Goal: Information Seeking & Learning: Learn about a topic

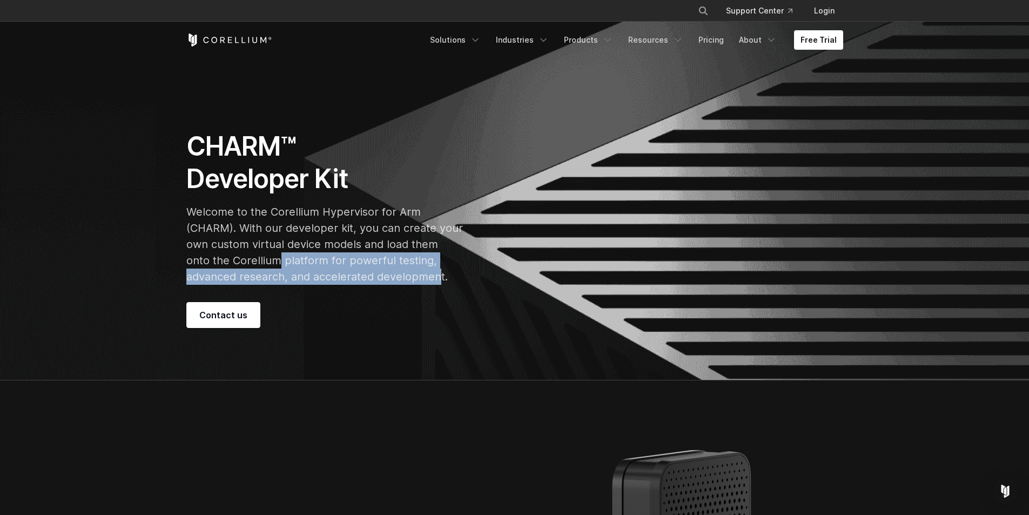
drag, startPoint x: 172, startPoint y: 133, endPoint x: 407, endPoint y: 314, distance: 296.8
click at [407, 314] on section "CHARM™ Developer Kit Welcome to the Corellium Hypervisor for Arm (CHARM). With …" at bounding box center [514, 191] width 1029 height 380
click at [408, 294] on div "CHARM™ Developer Kit Welcome to the Corellium Hypervisor for Arm (CHARM). With …" at bounding box center [337, 229] width 302 height 198
click at [167, 119] on section "CHARM™ Developer Kit Welcome to the Corellium Hypervisor for Arm (CHARM). With …" at bounding box center [514, 191] width 1029 height 380
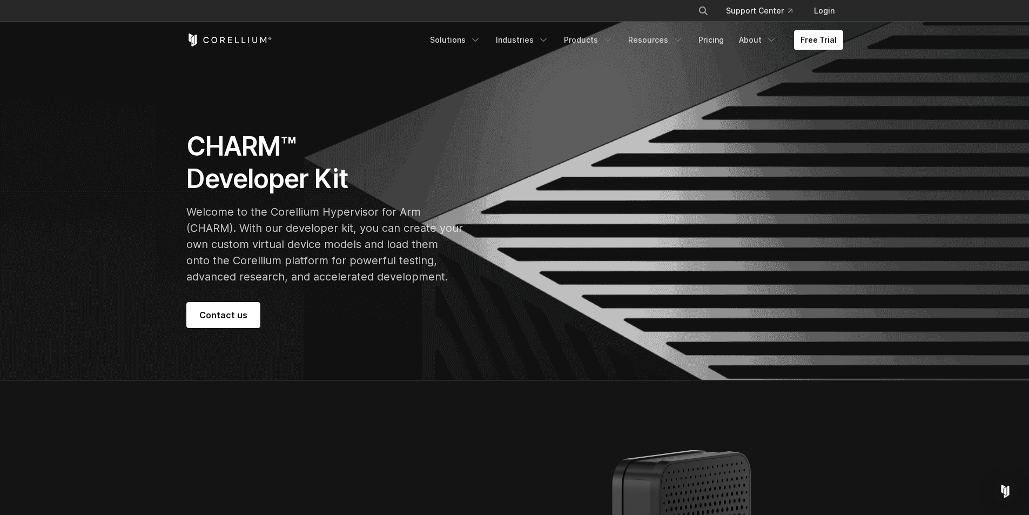
drag, startPoint x: 179, startPoint y: 152, endPoint x: 389, endPoint y: 350, distance: 288.8
click at [389, 350] on section "CHARM™ Developer Kit Welcome to the Corellium Hypervisor for Arm (CHARM). With …" at bounding box center [514, 191] width 1029 height 380
click at [386, 348] on section "CHARM™ Developer Kit Welcome to the Corellium Hypervisor for Arm (CHARM). With …" at bounding box center [514, 191] width 1029 height 380
click at [363, 356] on section "CHARM™ Developer Kit Welcome to the Corellium Hypervisor for Arm (CHARM). With …" at bounding box center [514, 191] width 1029 height 380
click at [109, 195] on section "CHARM™ Developer Kit Welcome to the Corellium Hypervisor for Arm (CHARM). With …" at bounding box center [514, 191] width 1029 height 380
